Goal: Information Seeking & Learning: Learn about a topic

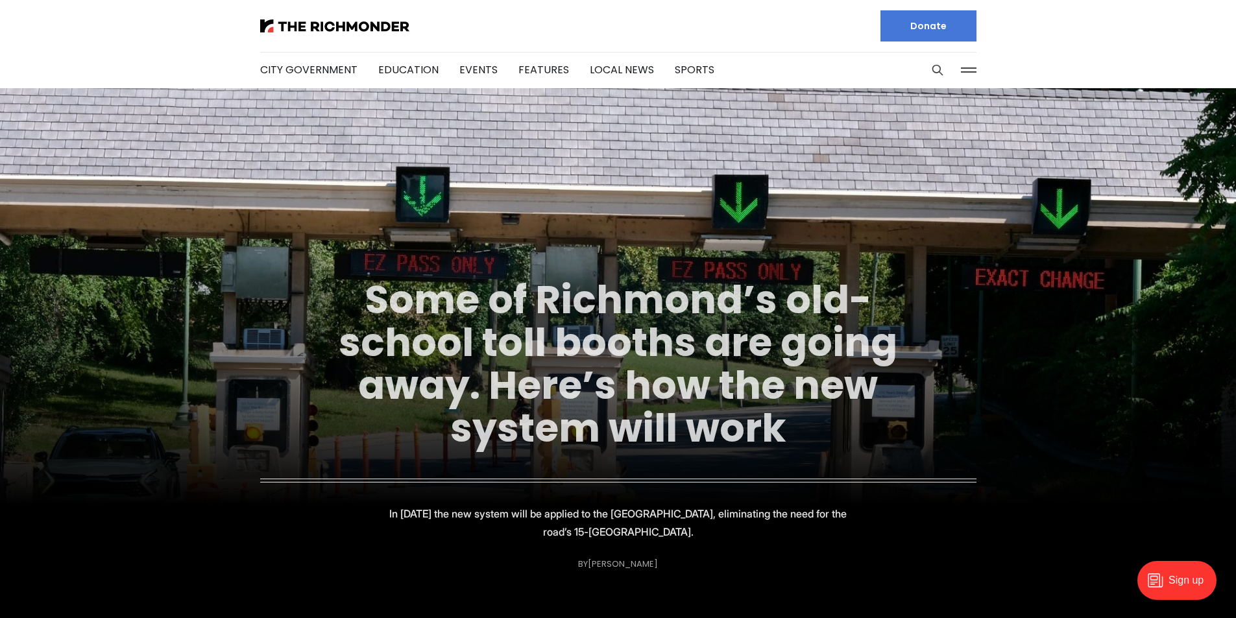
click at [705, 388] on link "Some of Richmond’s old-school toll booths are going away. Here’s how the new sy…" at bounding box center [618, 364] width 559 height 183
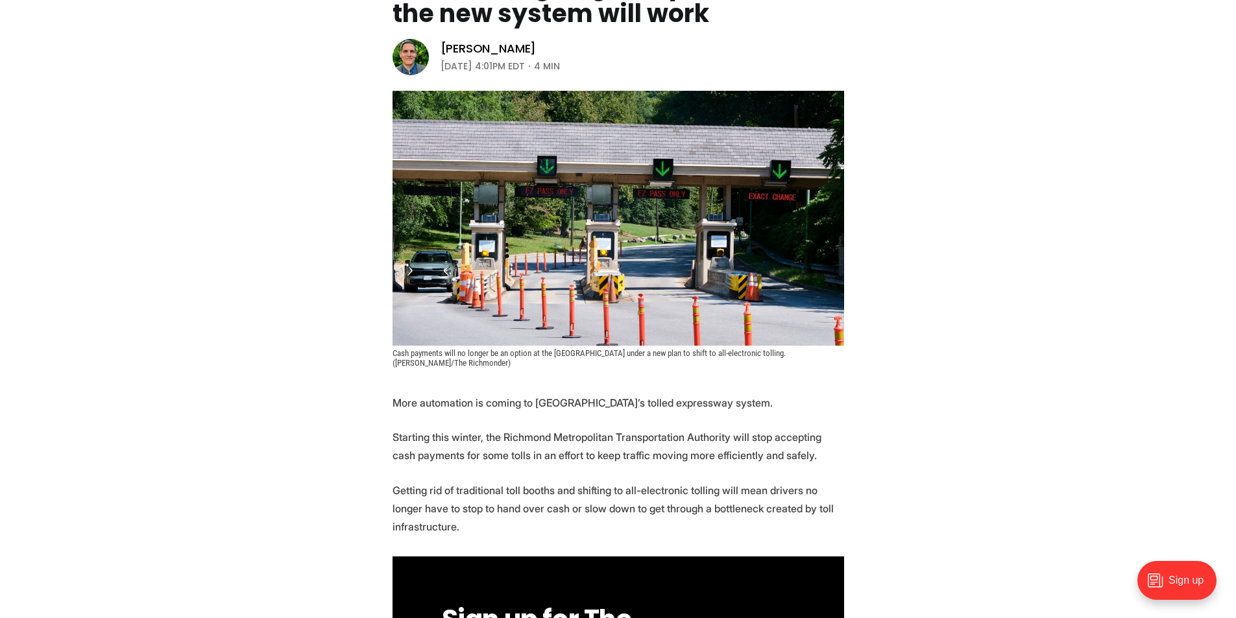
scroll to position [260, 0]
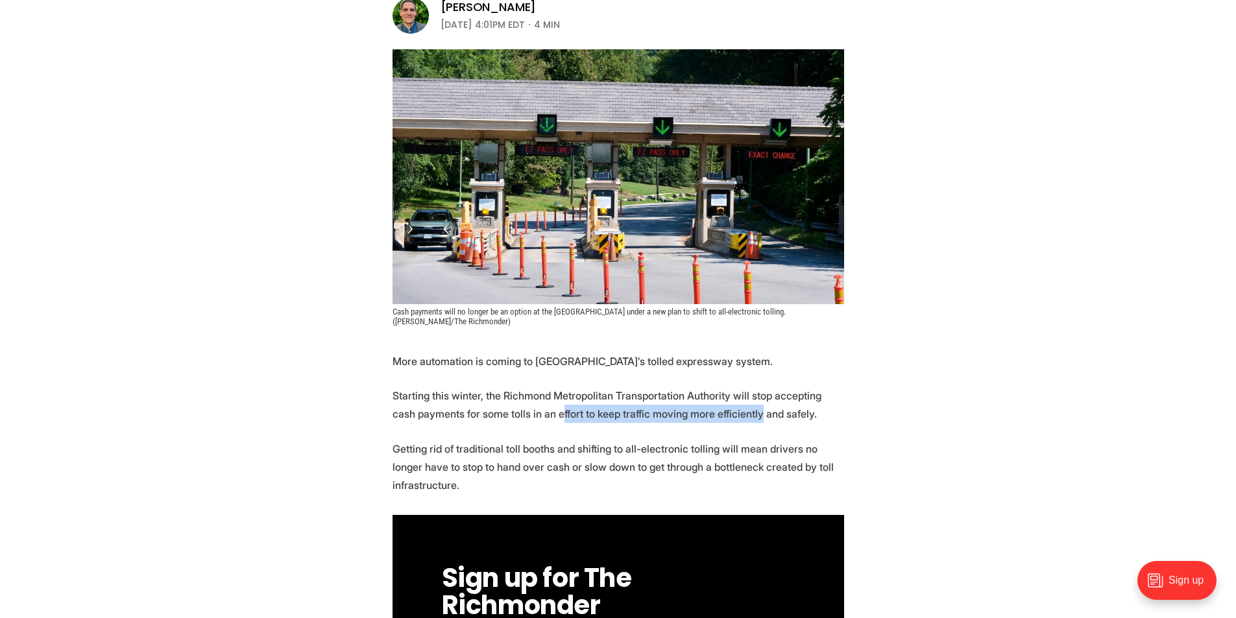
drag, startPoint x: 537, startPoint y: 428, endPoint x: 726, endPoint y: 427, distance: 189.5
click at [760, 448] on p "Getting rid of traditional toll booths and shifting to all-electronic tolling w…" at bounding box center [619, 467] width 452 height 55
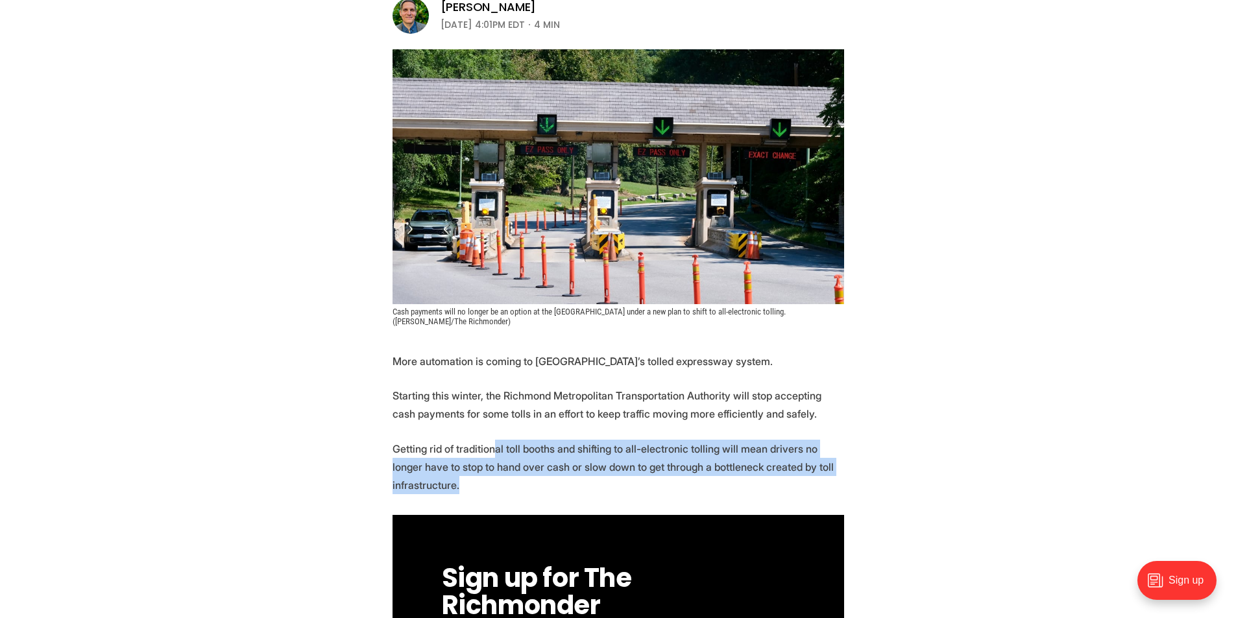
drag, startPoint x: 548, startPoint y: 455, endPoint x: 874, endPoint y: 483, distance: 327.0
click at [832, 483] on p "Getting rid of traditional toll booths and shifting to all-electronic tolling w…" at bounding box center [619, 467] width 452 height 55
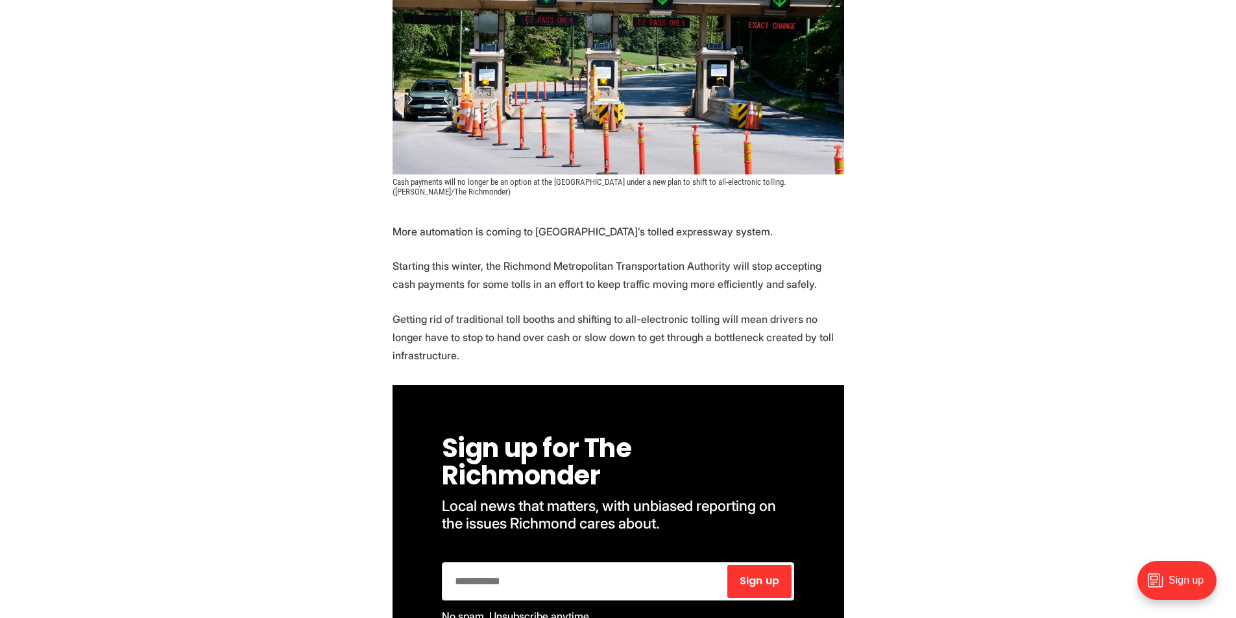
scroll to position [714, 0]
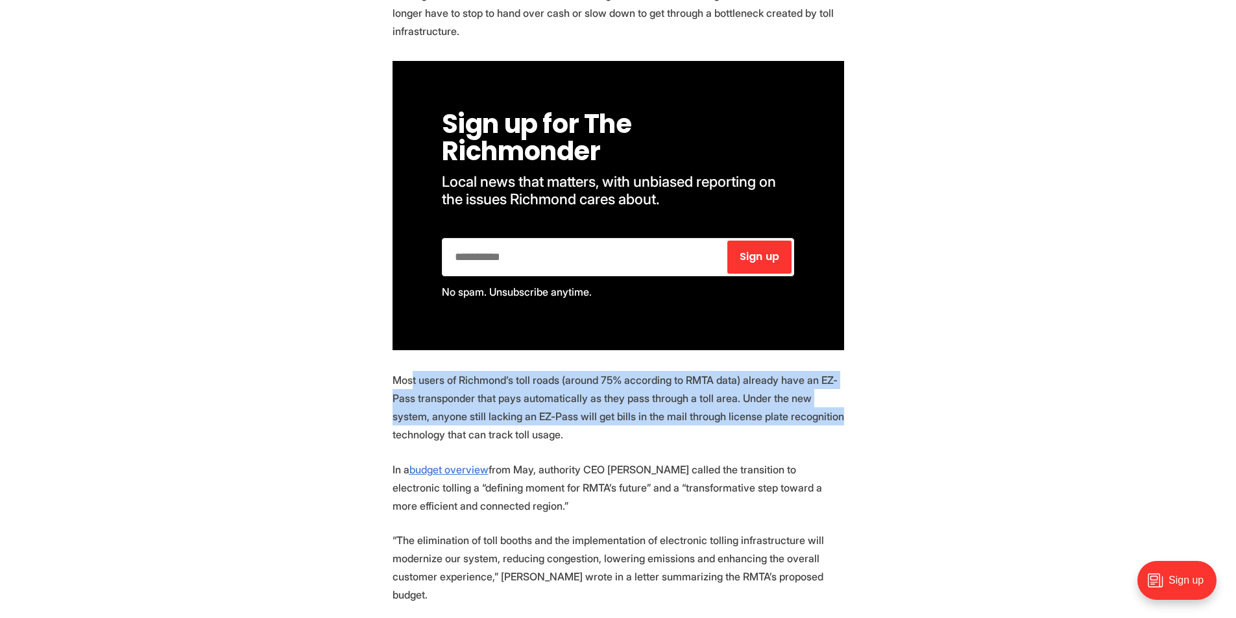
drag, startPoint x: 410, startPoint y: 380, endPoint x: 857, endPoint y: 409, distance: 447.4
click at [795, 424] on p "Most users of Richmond’s toll roads (around 75% according to RMTA data) already…" at bounding box center [619, 407] width 452 height 73
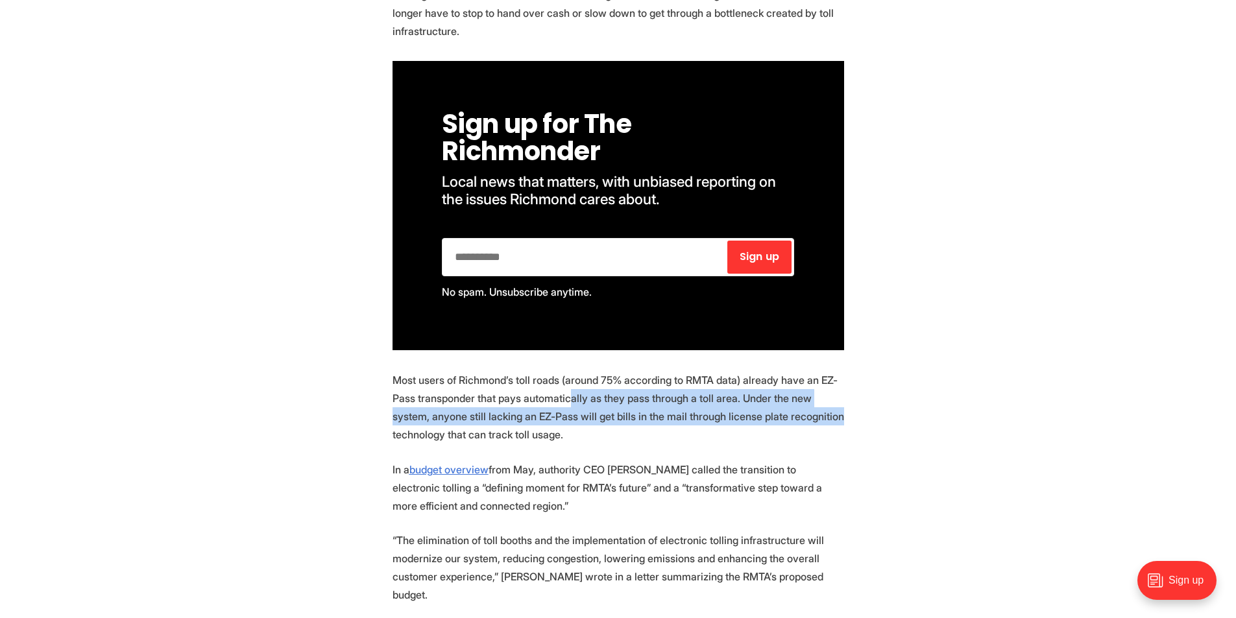
drag, startPoint x: 567, startPoint y: 393, endPoint x: 851, endPoint y: 415, distance: 285.2
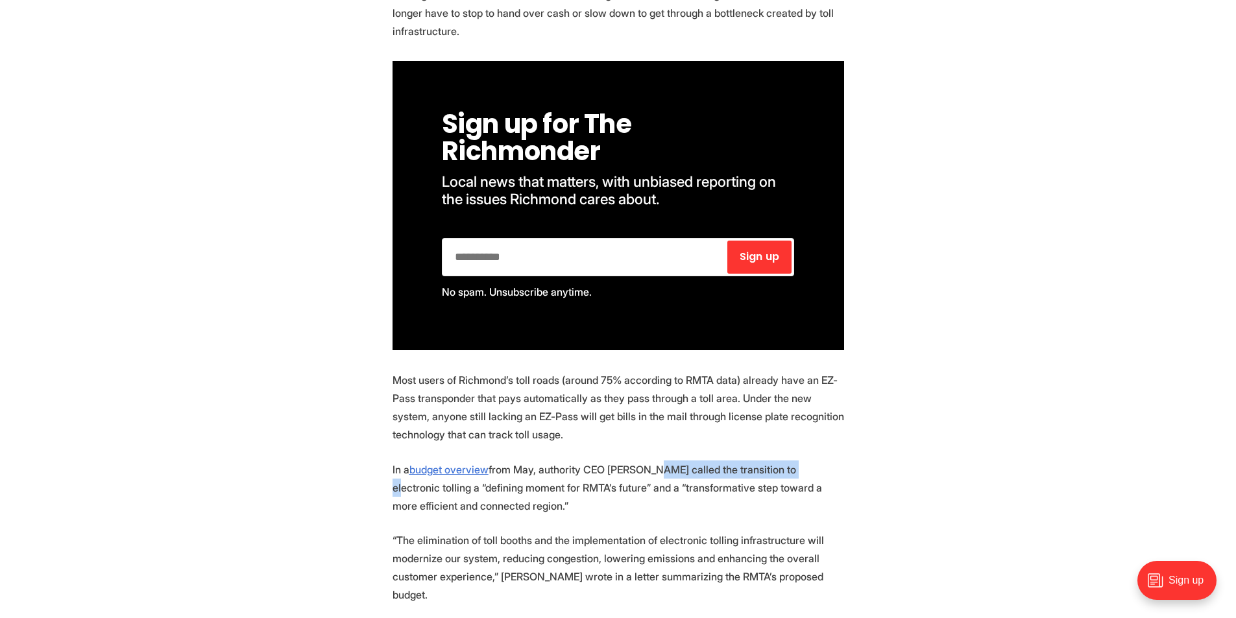
drag, startPoint x: 644, startPoint y: 477, endPoint x: 870, endPoint y: 487, distance: 225.4
click at [791, 480] on p "In a budget overview from May, authority CEO Joi Taylor Dean called the transit…" at bounding box center [619, 488] width 452 height 55
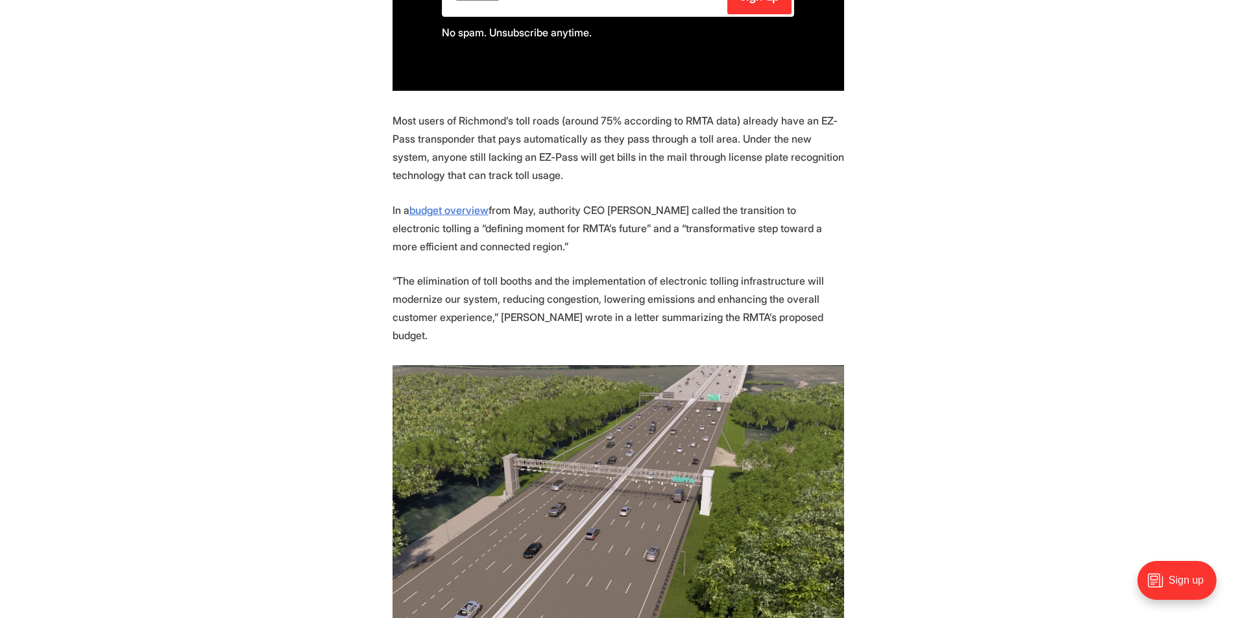
scroll to position [1233, 0]
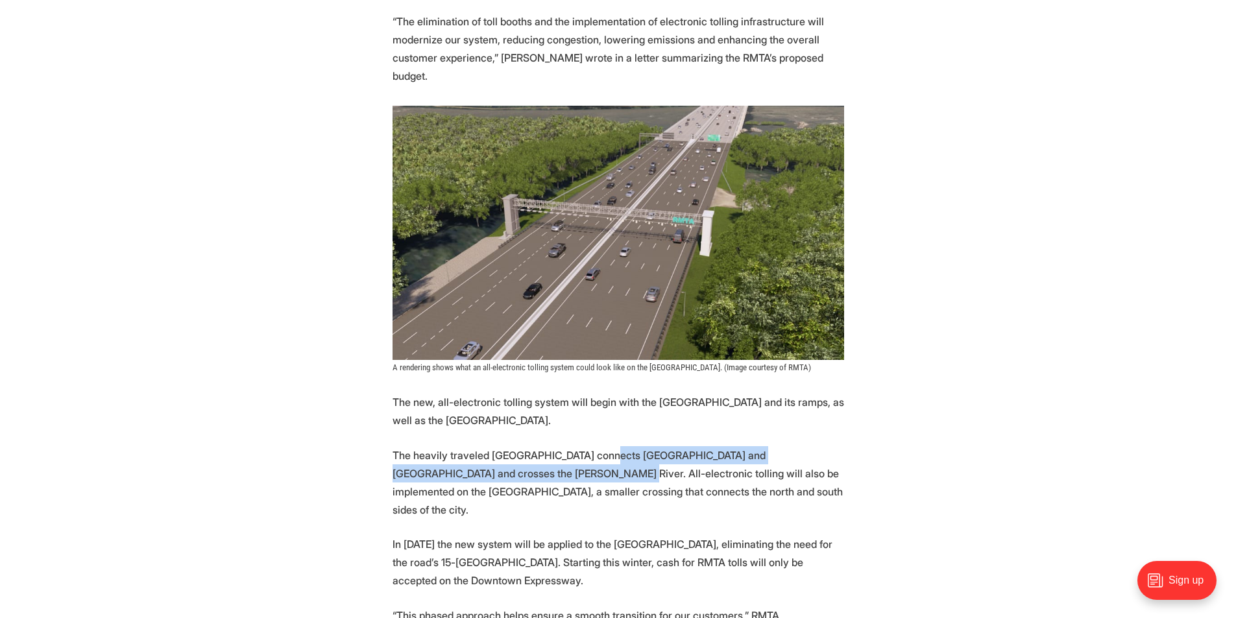
drag, startPoint x: 514, startPoint y: 448, endPoint x: 667, endPoint y: 473, distance: 155.2
click at [603, 446] on p "The heavily traveled Powhite Parkway connects Richmond and Chesterfield County …" at bounding box center [619, 482] width 452 height 73
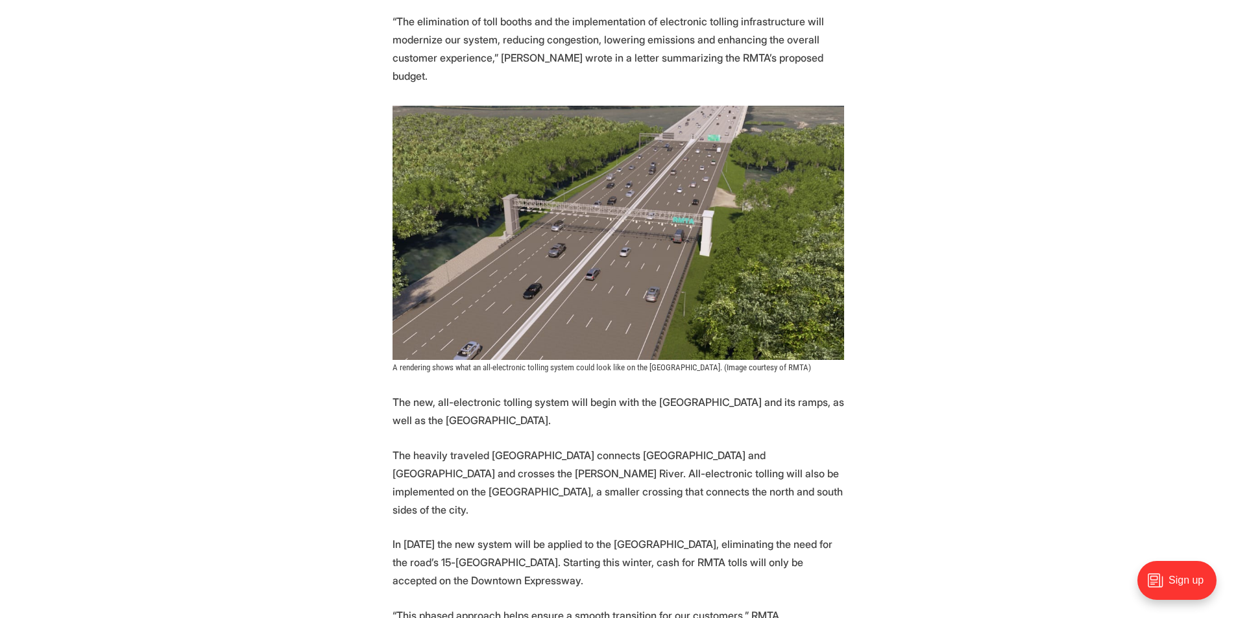
click at [667, 473] on p "The heavily traveled Powhite Parkway connects Richmond and Chesterfield County …" at bounding box center [619, 482] width 452 height 73
drag, startPoint x: 676, startPoint y: 522, endPoint x: 809, endPoint y: 519, distance: 132.4
click at [809, 535] on p "In 2027 the new system will be applied to the Downtown Expressway, eliminating …" at bounding box center [619, 562] width 452 height 55
click at [840, 535] on p "In 2027 the new system will be applied to the Downtown Expressway, eliminating …" at bounding box center [619, 562] width 452 height 55
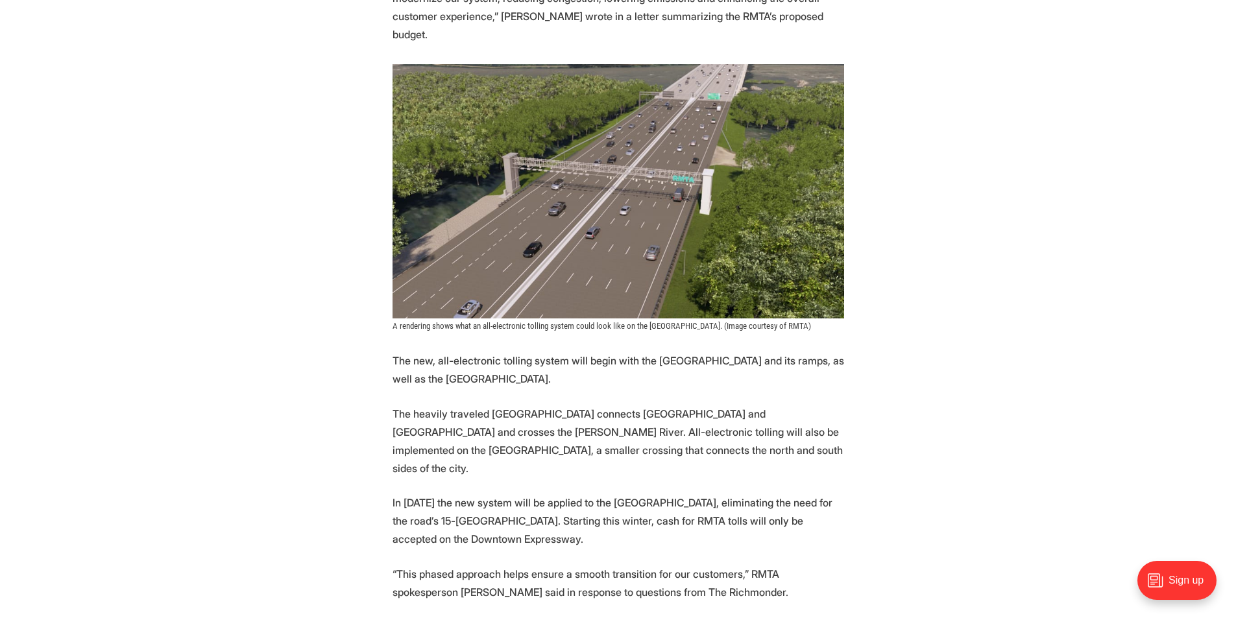
scroll to position [1298, 0]
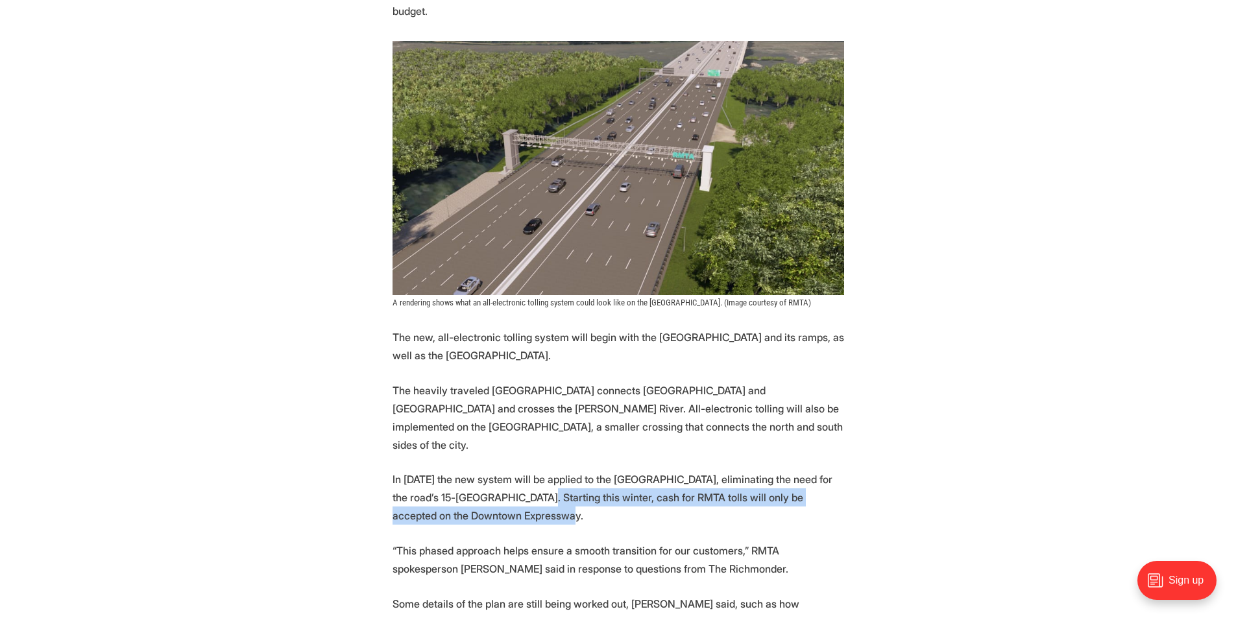
drag, startPoint x: 510, startPoint y: 463, endPoint x: 831, endPoint y: 477, distance: 321.5
click at [831, 477] on p "In 2027 the new system will be applied to the Downtown Expressway, eliminating …" at bounding box center [619, 498] width 452 height 55
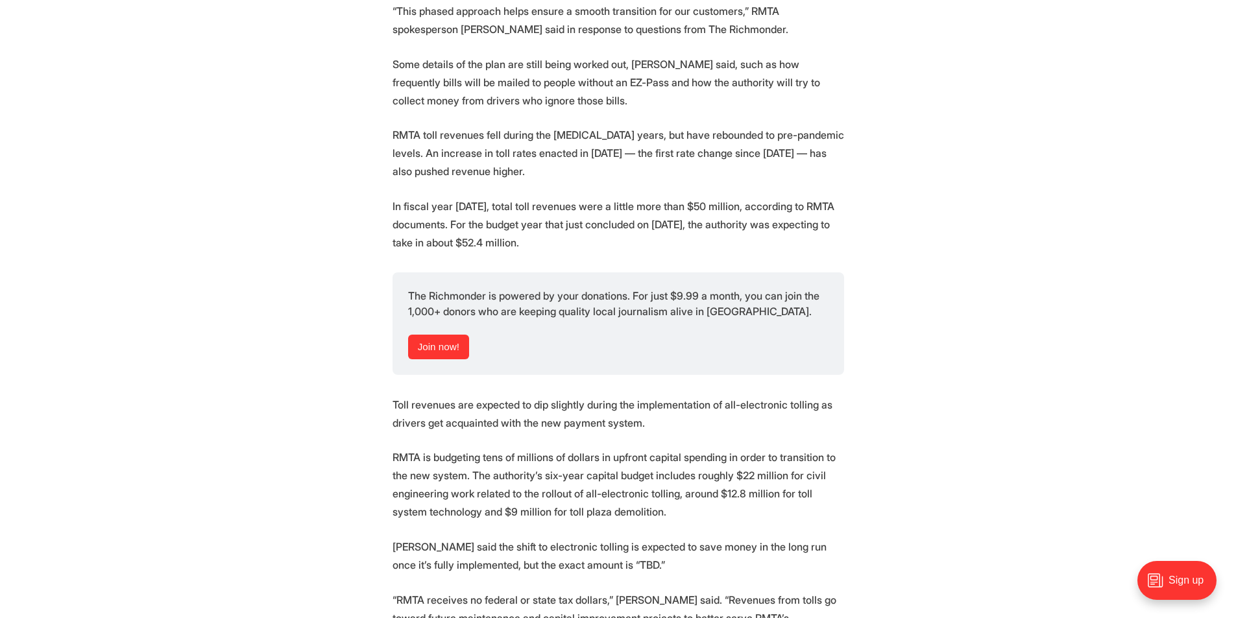
scroll to position [1947, 0]
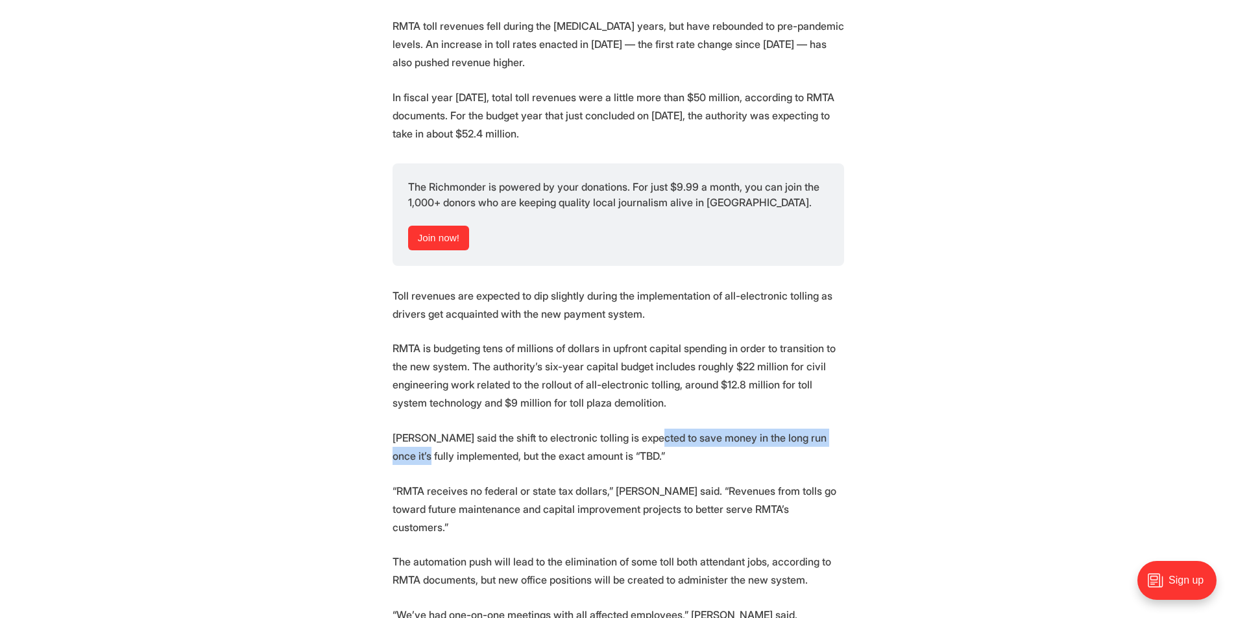
drag, startPoint x: 849, startPoint y: 407, endPoint x: 857, endPoint y: 408, distance: 8.5
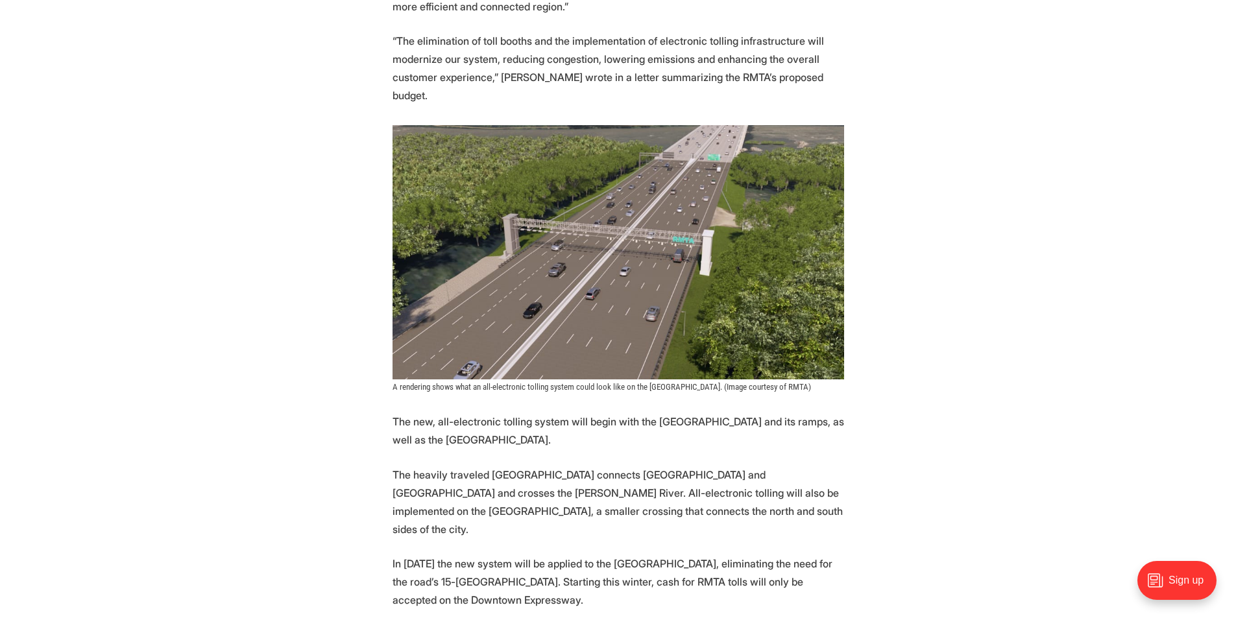
scroll to position [1325, 0]
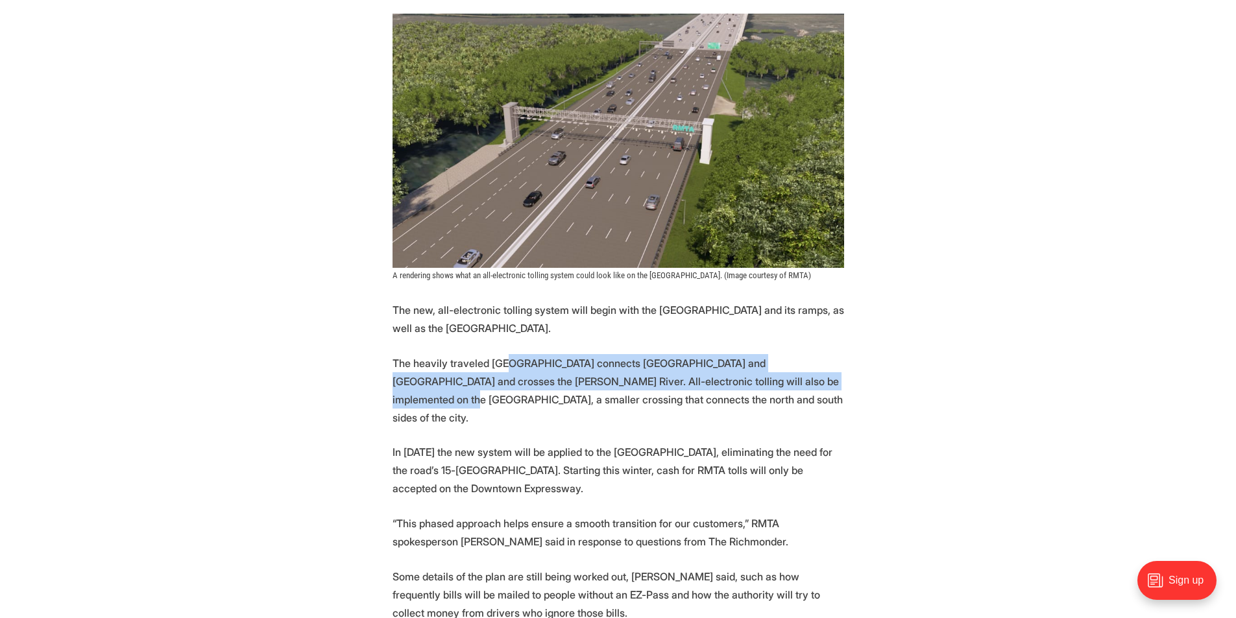
click at [784, 356] on p "The heavily traveled Powhite Parkway connects Richmond and Chesterfield County …" at bounding box center [619, 390] width 452 height 73
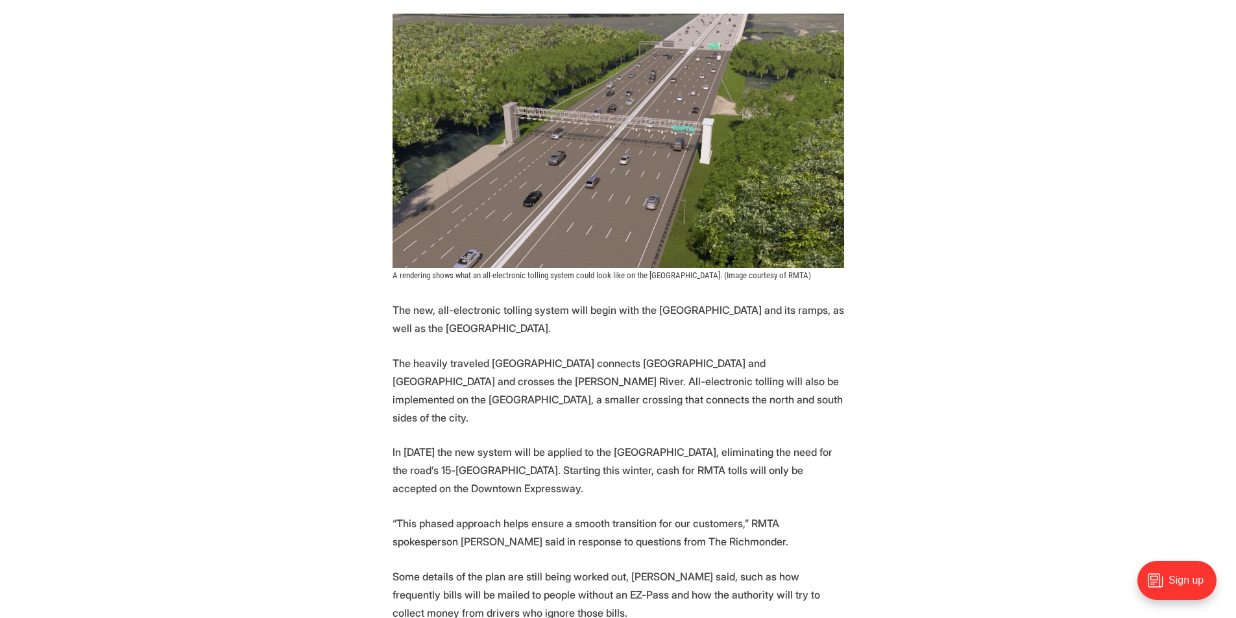
click at [791, 375] on p "The heavily traveled Powhite Parkway connects Richmond and Chesterfield County …" at bounding box center [619, 390] width 452 height 73
drag, startPoint x: 446, startPoint y: 422, endPoint x: 727, endPoint y: 417, distance: 281.1
click at [727, 443] on p "In 2027 the new system will be applied to the Downtown Expressway, eliminating …" at bounding box center [619, 470] width 452 height 55
click at [737, 443] on p "In 2027 the new system will be applied to the Downtown Expressway, eliminating …" at bounding box center [619, 470] width 452 height 55
drag, startPoint x: 526, startPoint y: 441, endPoint x: 796, endPoint y: 441, distance: 270.6
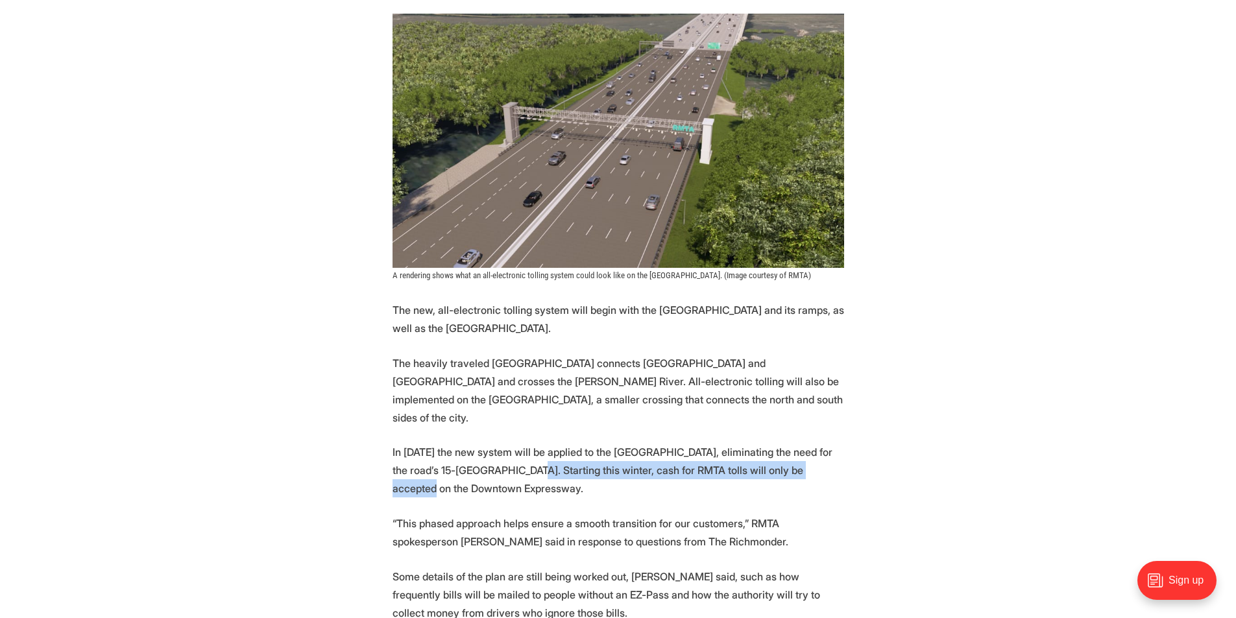
click at [796, 443] on p "In 2027 the new system will be applied to the Downtown Expressway, eliminating …" at bounding box center [619, 470] width 452 height 55
click at [822, 448] on p "In 2027 the new system will be applied to the Downtown Expressway, eliminating …" at bounding box center [619, 470] width 452 height 55
drag, startPoint x: 703, startPoint y: 458, endPoint x: 755, endPoint y: 462, distance: 52.7
click at [703, 458] on p "In 2027 the new system will be applied to the Downtown Expressway, eliminating …" at bounding box center [619, 470] width 452 height 55
drag, startPoint x: 636, startPoint y: 428, endPoint x: 869, endPoint y: 434, distance: 233.1
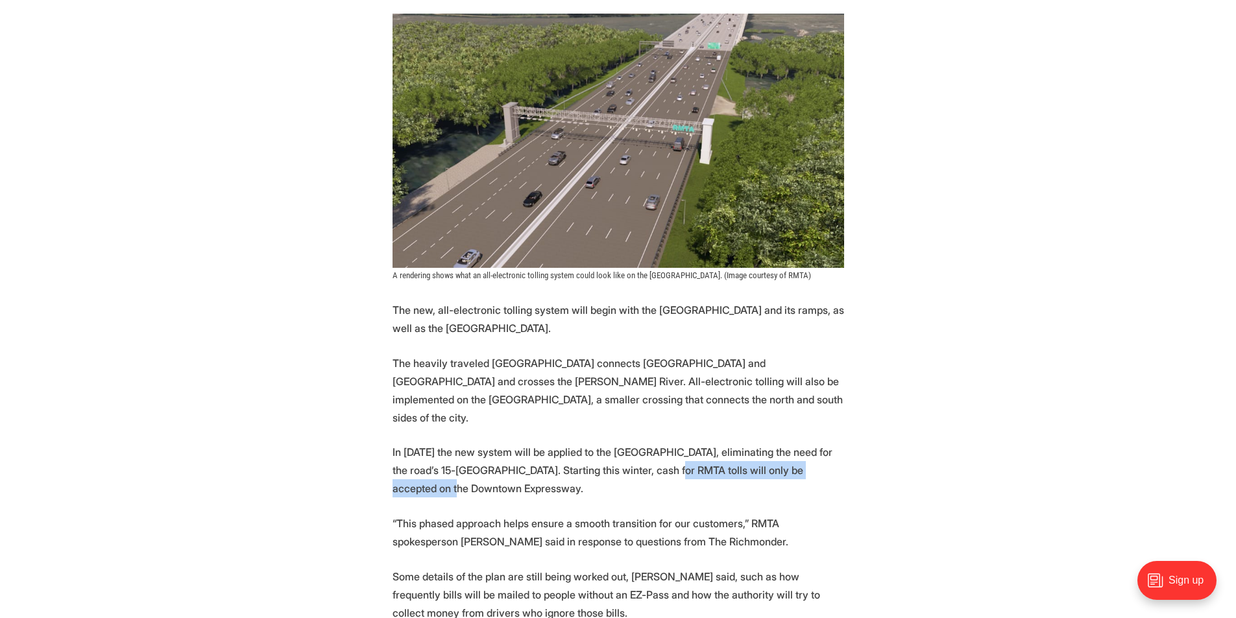
click at [869, 434] on section "More automation is coming to Richmond’s tolled expressway system. Starting this…" at bounding box center [618, 403] width 1236 height 2232
click at [879, 440] on section "More automation is coming to Richmond’s tolled expressway system. Starting this…" at bounding box center [618, 403] width 1236 height 2232
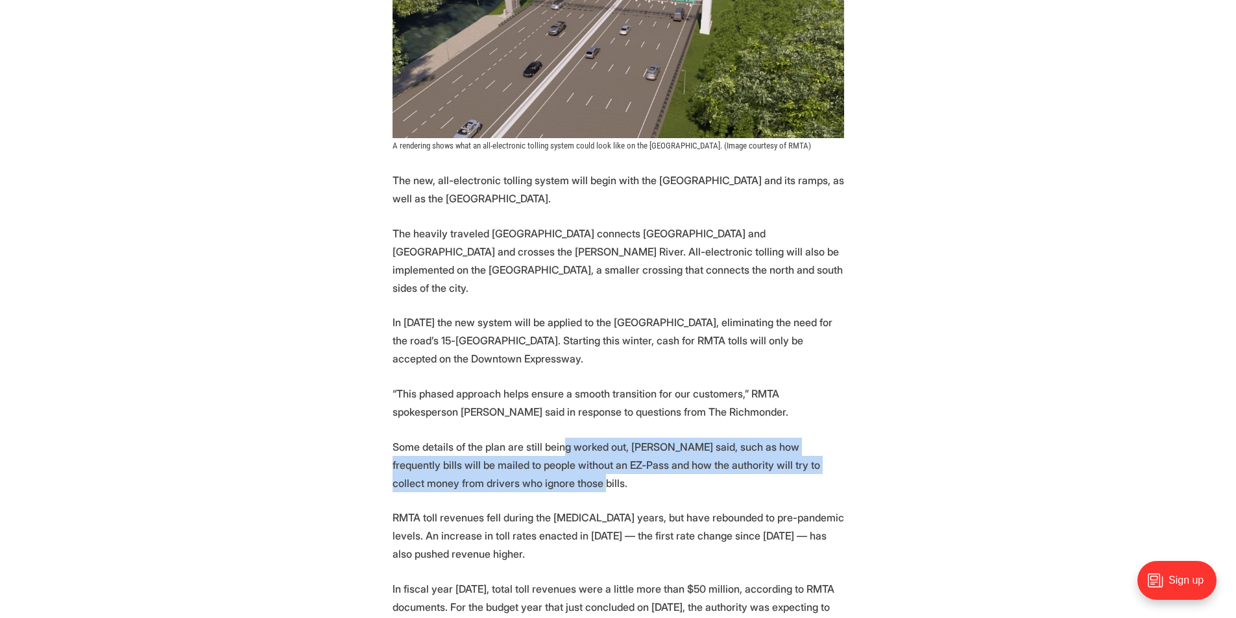
drag, startPoint x: 563, startPoint y: 419, endPoint x: 854, endPoint y: 445, distance: 291.9
click at [854, 445] on section "More automation is coming to Richmond’s tolled expressway system. Starting this…" at bounding box center [618, 273] width 1236 height 2232
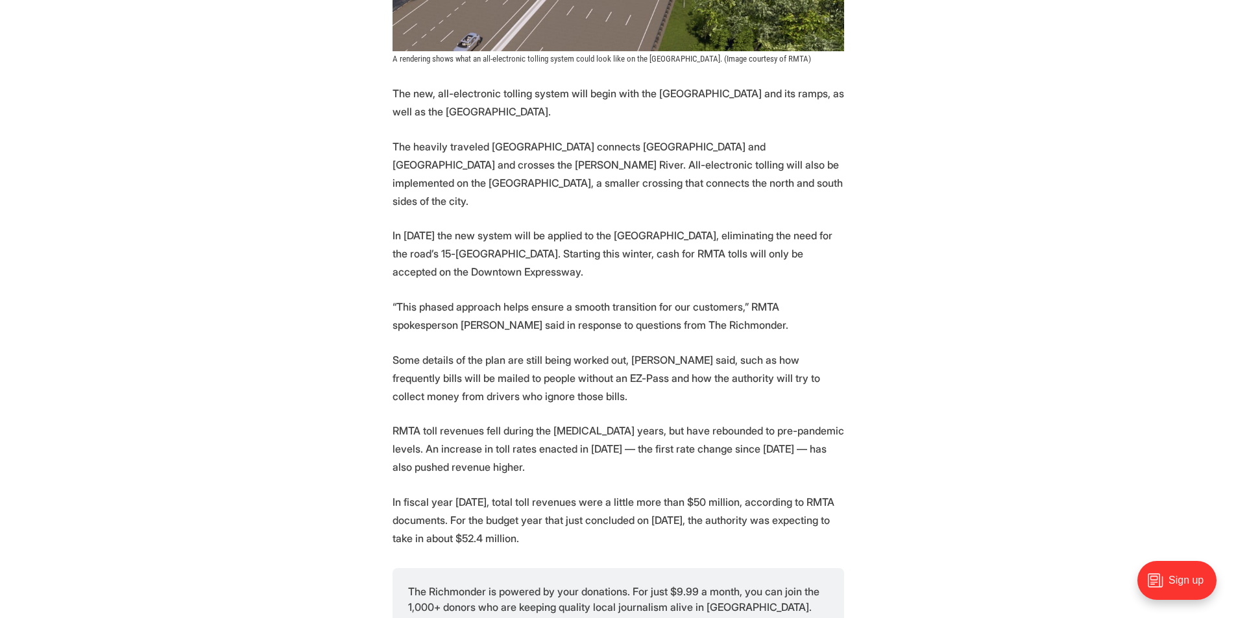
scroll to position [1715, 0]
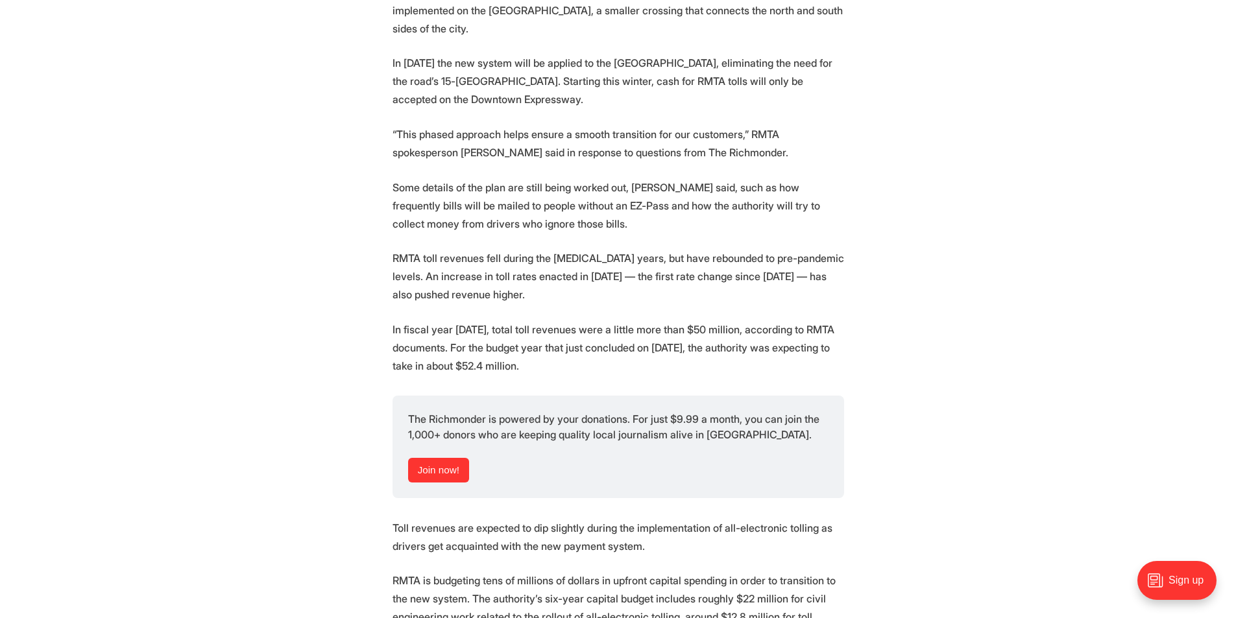
click at [946, 478] on section "More automation is coming to Richmond’s tolled expressway system. Starting this…" at bounding box center [618, 13] width 1236 height 2232
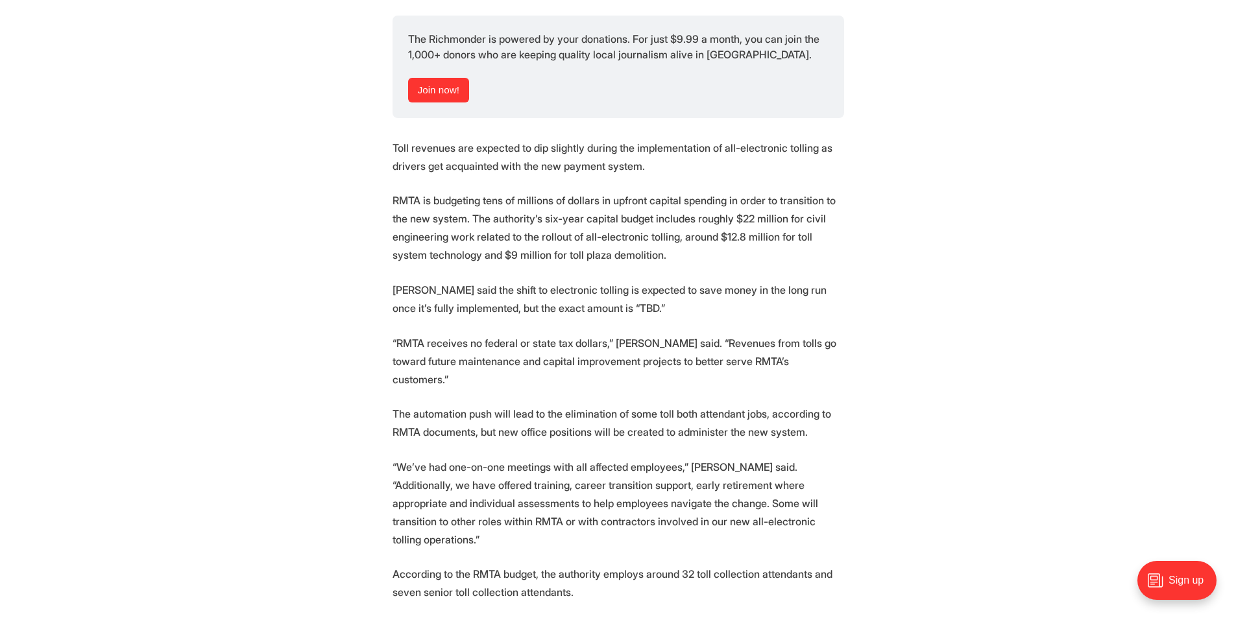
scroll to position [2434, 0]
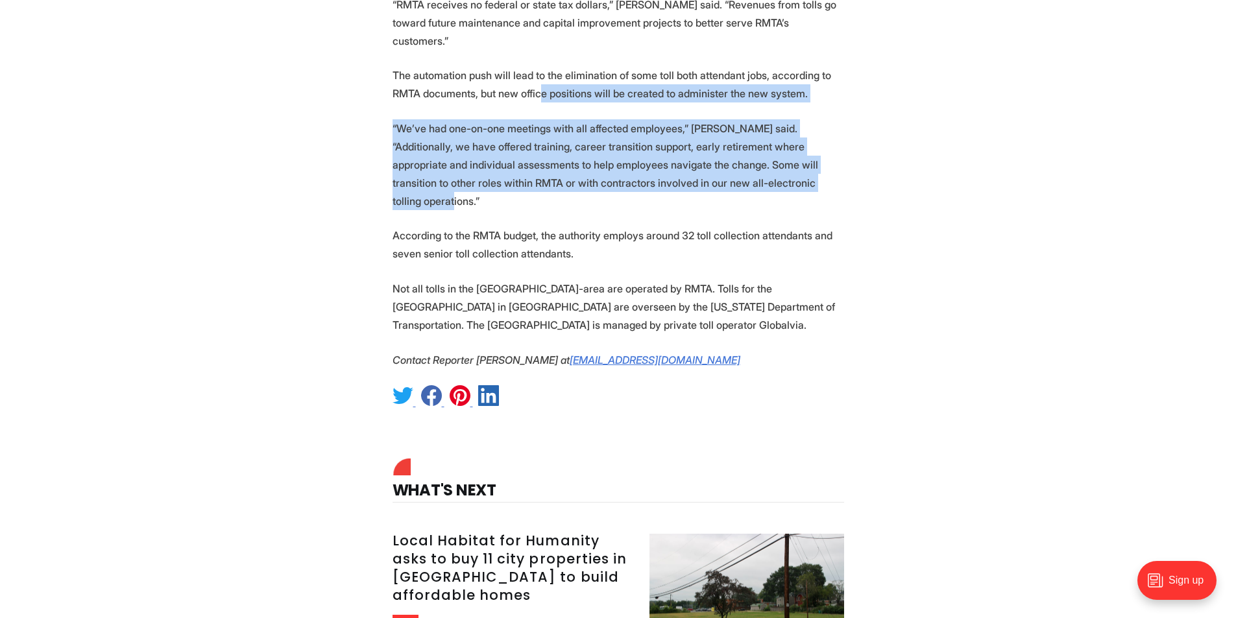
drag, startPoint x: 606, startPoint y: 82, endPoint x: 825, endPoint y: 144, distance: 227.4
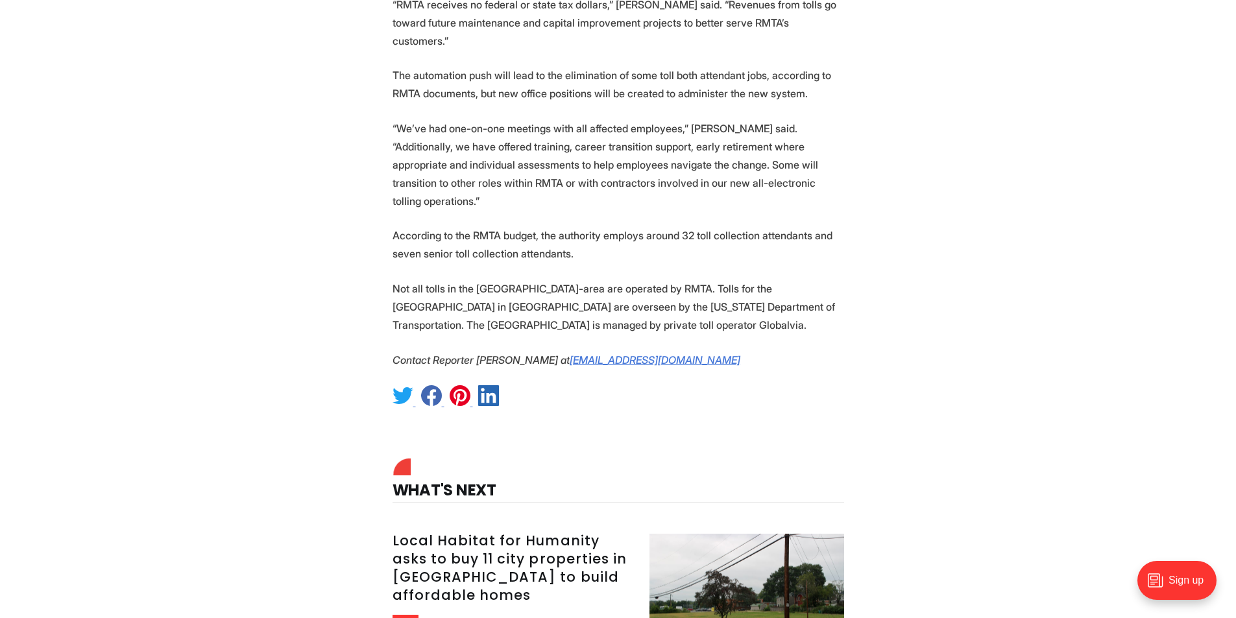
drag, startPoint x: 852, startPoint y: 233, endPoint x: 910, endPoint y: 257, distance: 62.6
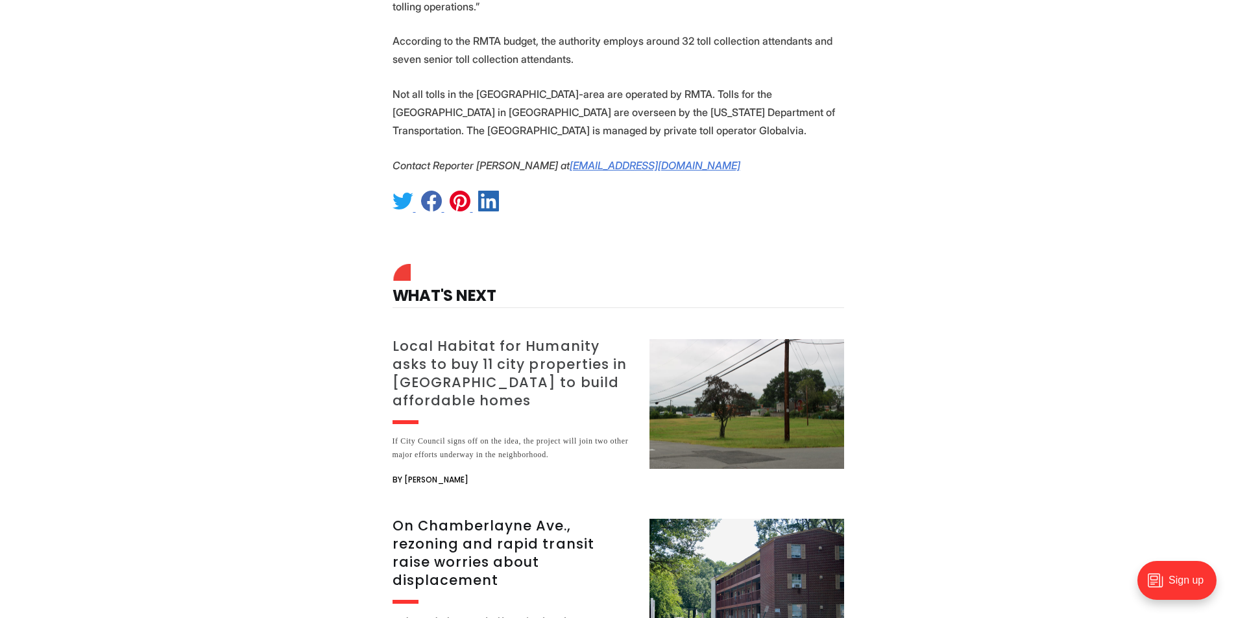
click at [513, 337] on h3 "Local Habitat for Humanity asks to buy 11 city properties in [GEOGRAPHIC_DATA] …" at bounding box center [513, 373] width 241 height 73
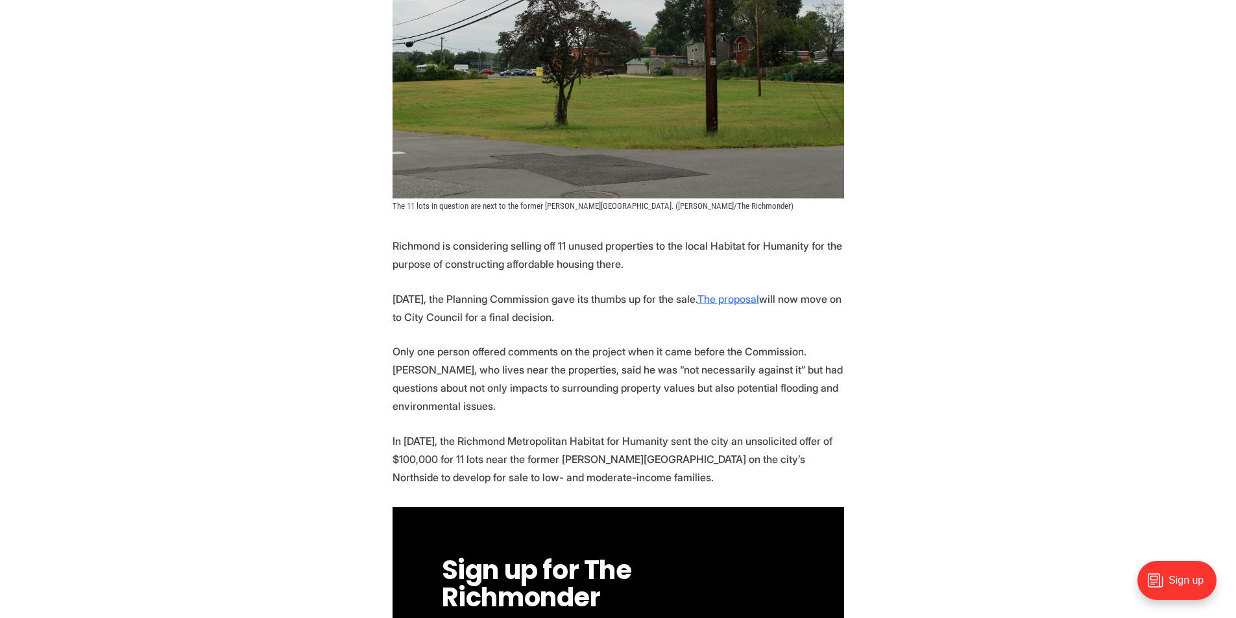
scroll to position [454, 0]
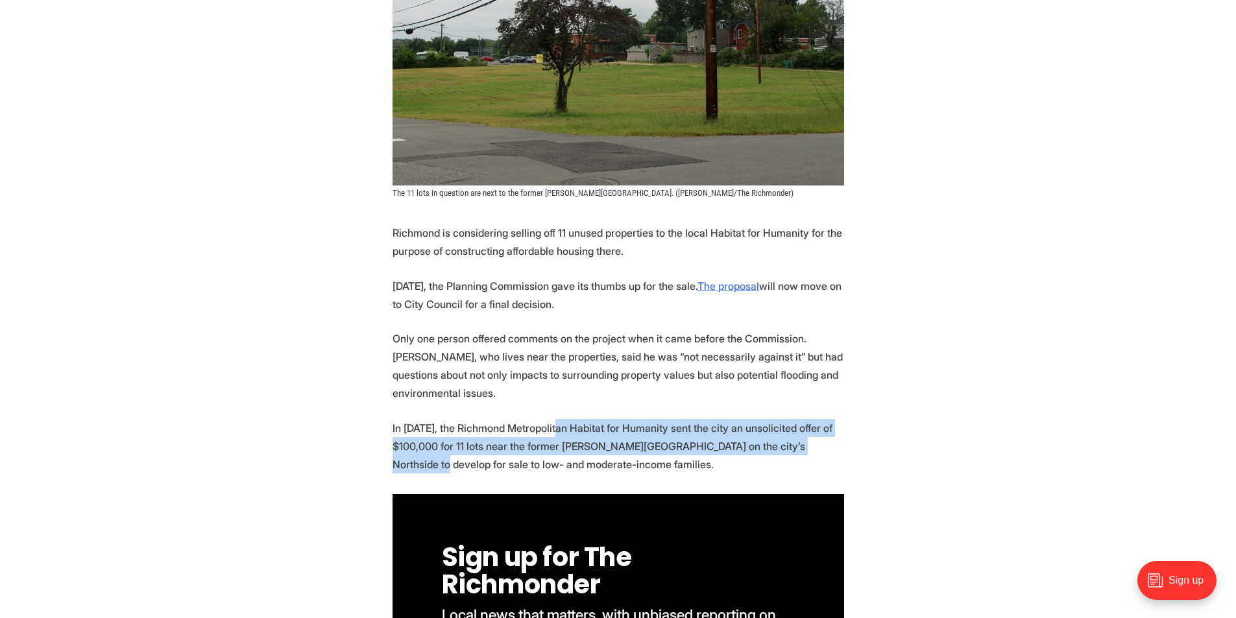
drag, startPoint x: 559, startPoint y: 387, endPoint x: 799, endPoint y: 397, distance: 239.6
click at [793, 419] on p "In April 2024, the Richmond Metropolitan Habitat for Humanity sent the city an …" at bounding box center [619, 446] width 452 height 55
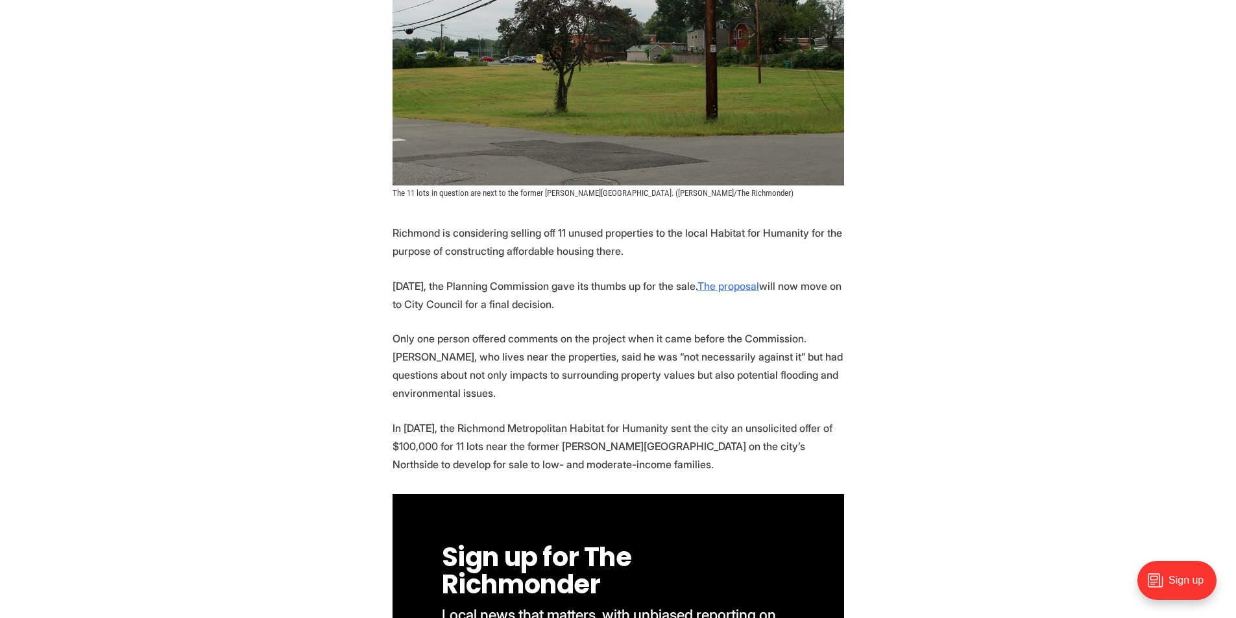
click at [825, 419] on p "In April 2024, the Richmond Metropolitan Habitat for Humanity sent the city an …" at bounding box center [619, 446] width 452 height 55
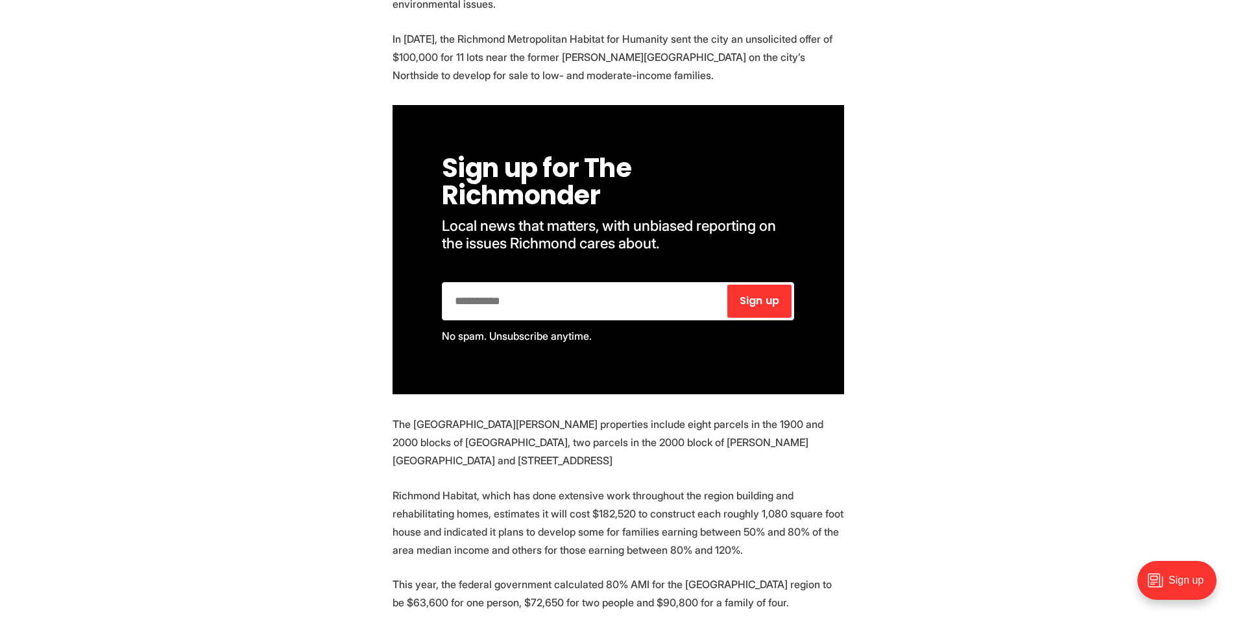
scroll to position [714, 0]
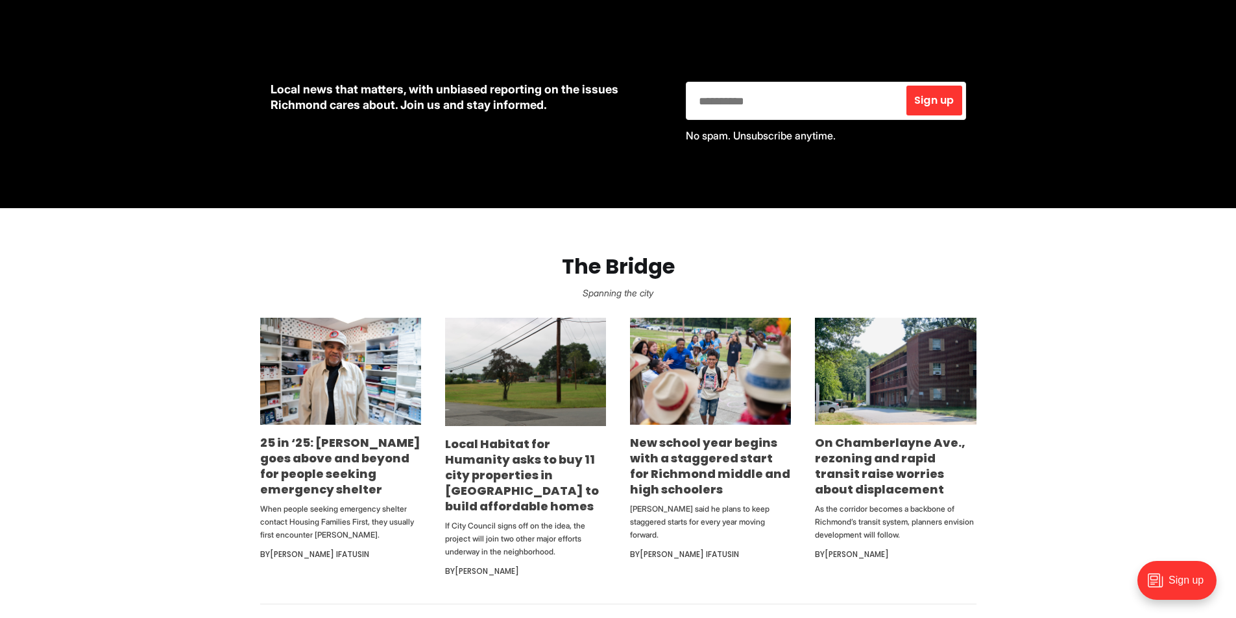
scroll to position [714, 0]
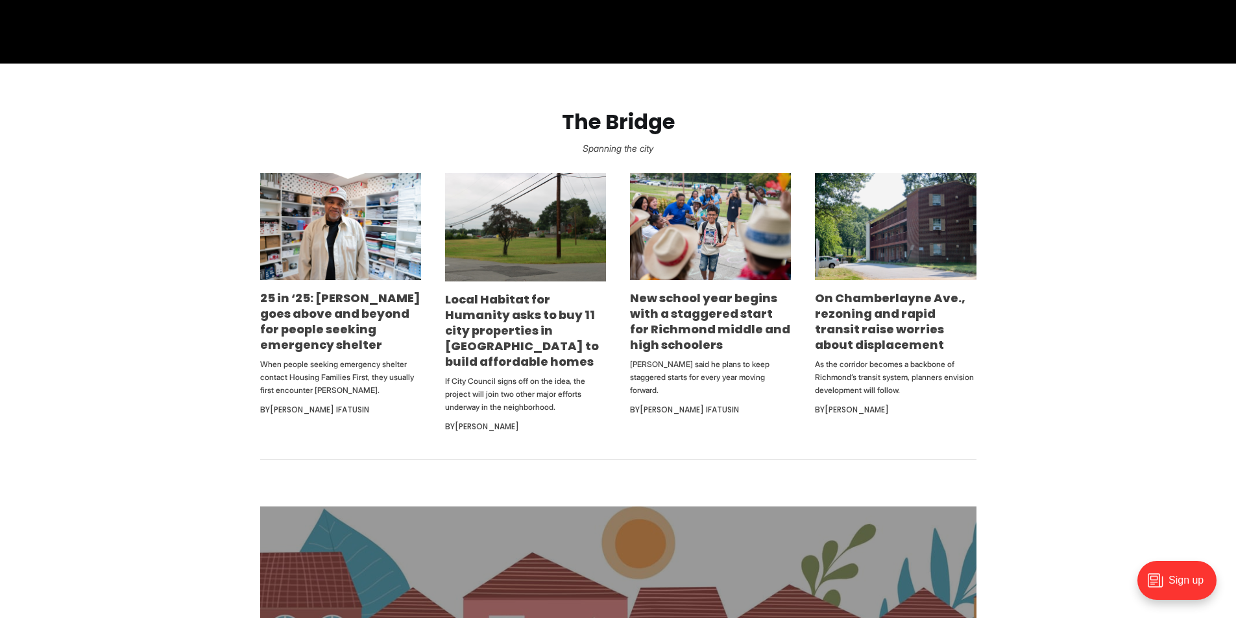
click at [1019, 326] on section "The Bridge Spanning the city 25 in ‘25: [PERSON_NAME] goes above and beyond for…" at bounding box center [618, 262] width 1236 height 397
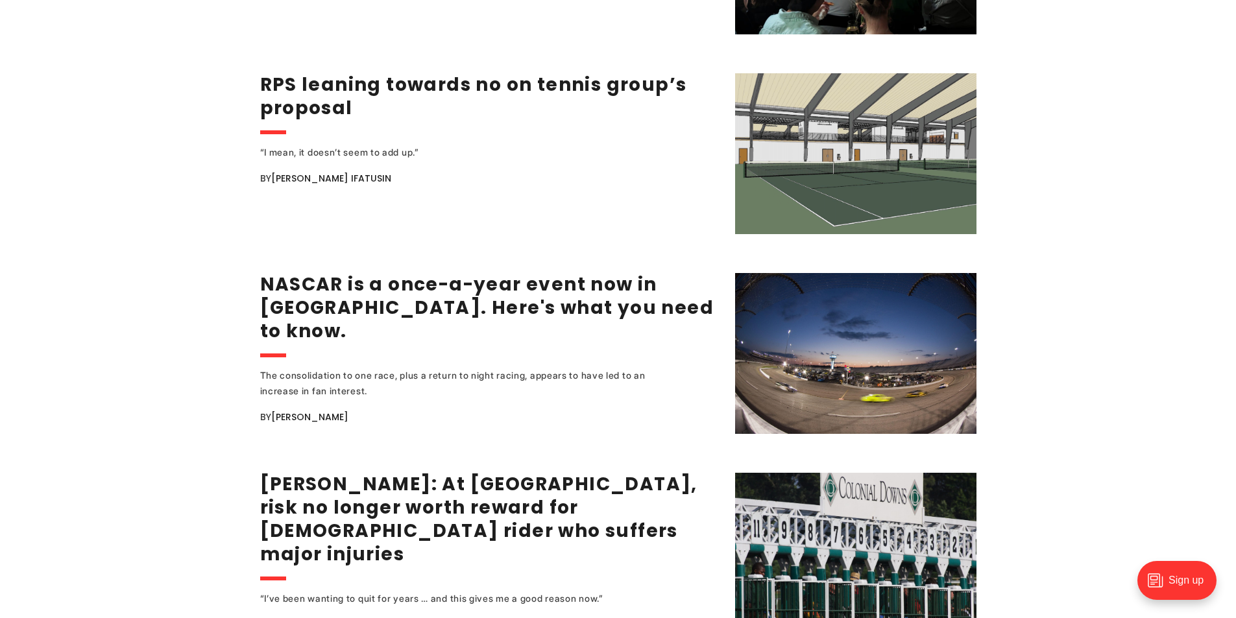
scroll to position [2466, 0]
